Goal: Information Seeking & Learning: Understand process/instructions

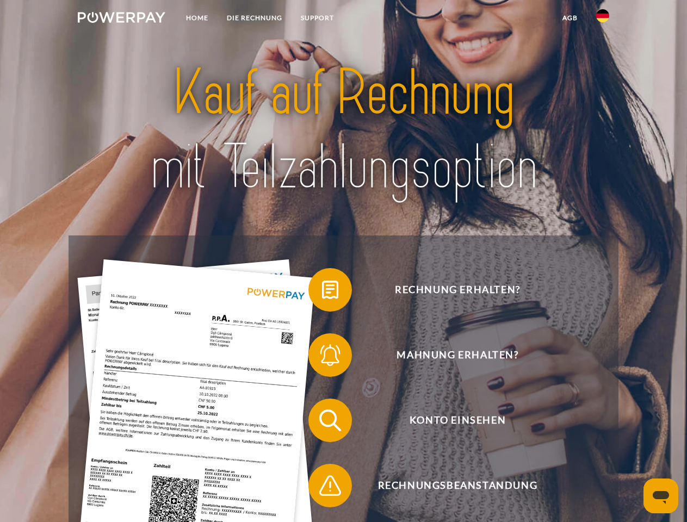
click at [121, 19] on img at bounding box center [122, 17] width 88 height 11
click at [602, 19] on img at bounding box center [602, 15] width 13 height 13
click at [569, 18] on link "agb" at bounding box center [570, 18] width 34 height 20
click at [322, 292] on span at bounding box center [313, 290] width 54 height 54
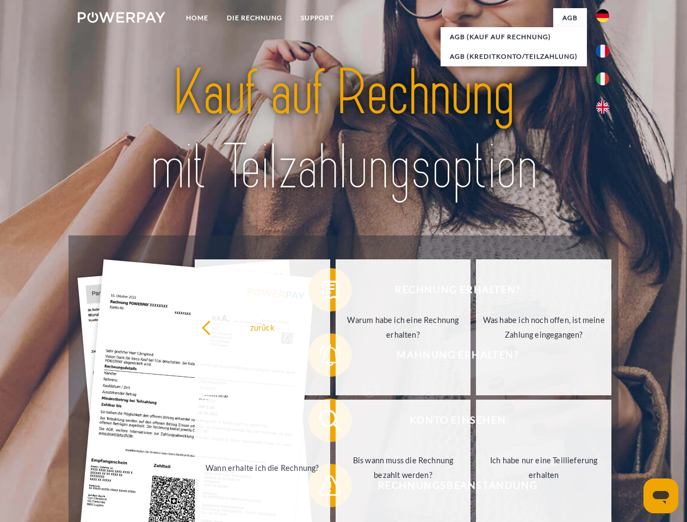
click at [322, 357] on div "Rechnung erhalten? Mahnung erhalten? Konto einsehen" at bounding box center [342, 452] width 549 height 435
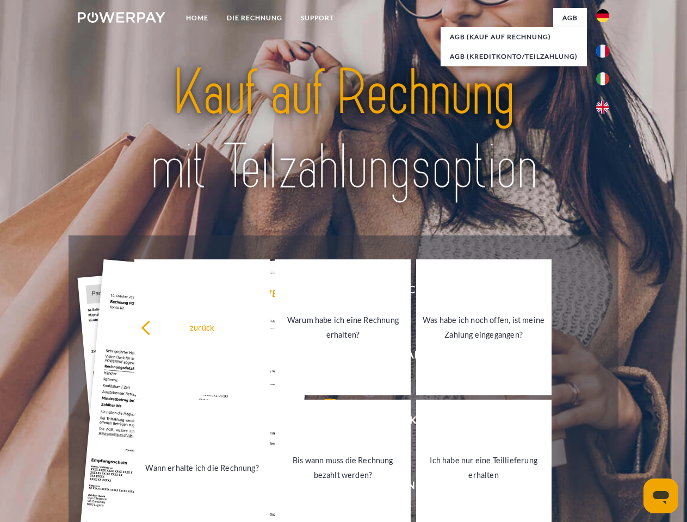
click at [322, 422] on link "Bis wann muss die Rechnung bezahlt werden?" at bounding box center [342, 468] width 135 height 136
click at [322, 488] on span at bounding box center [313, 485] width 54 height 54
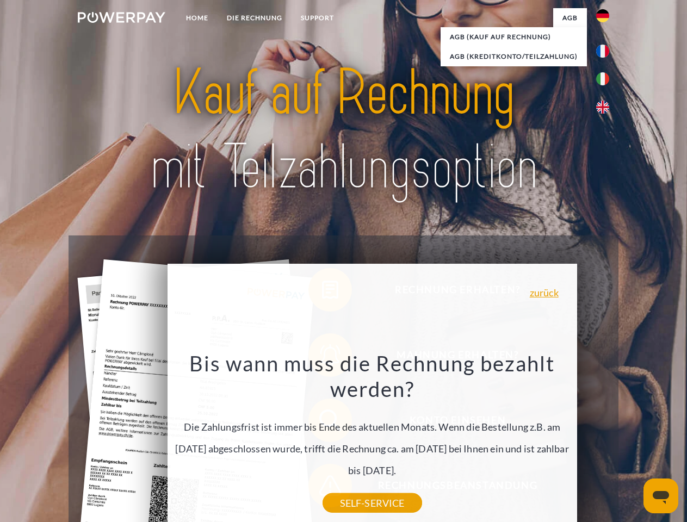
click at [660, 496] on icon "Messaging-Fenster öffnen" at bounding box center [660, 497] width 16 height 13
